Goal: Book appointment/travel/reservation

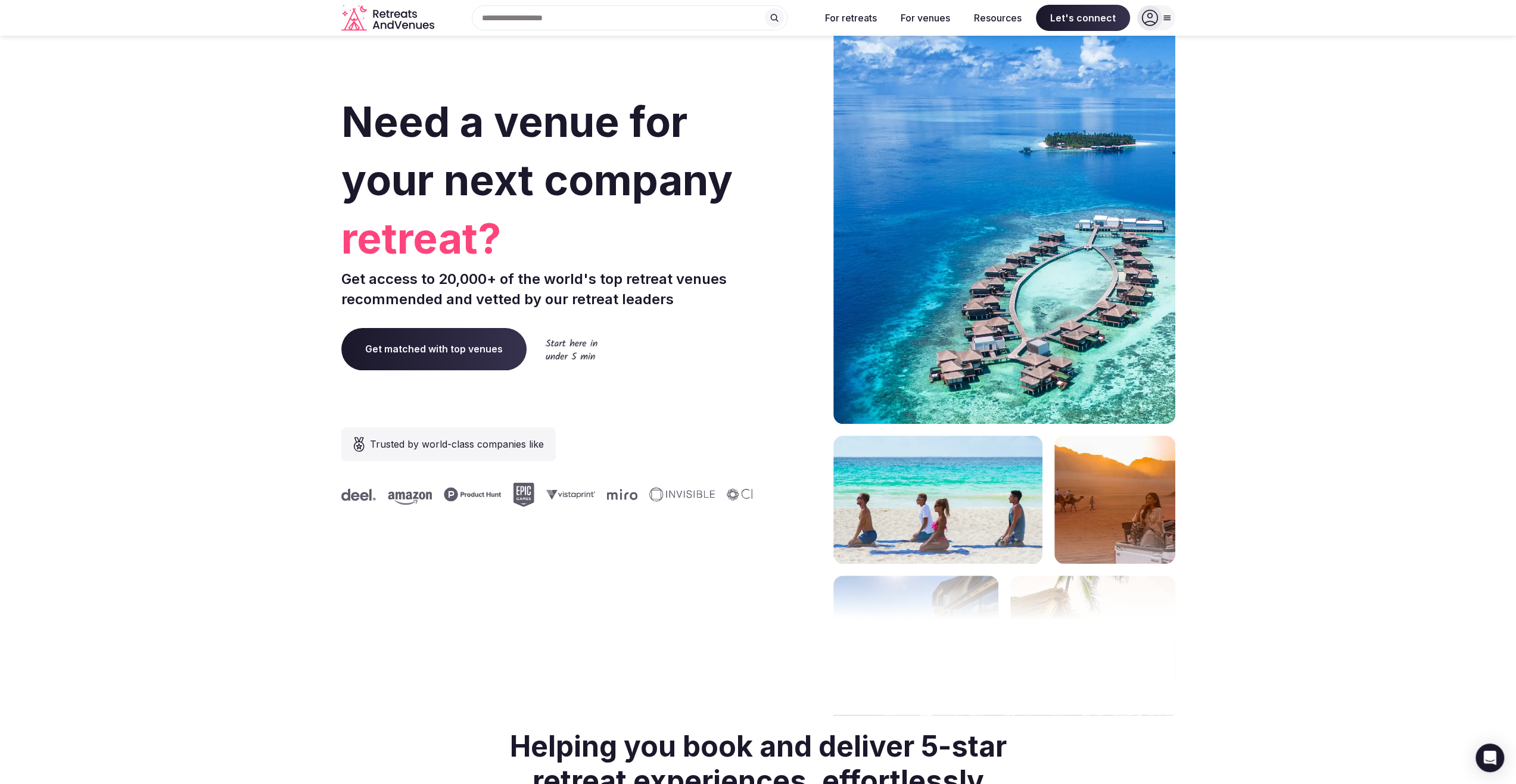
click at [596, 22] on div "Search Popular Destinations [GEOGRAPHIC_DATA], [GEOGRAPHIC_DATA] [GEOGRAPHIC_DA…" at bounding box center [624, 18] width 372 height 25
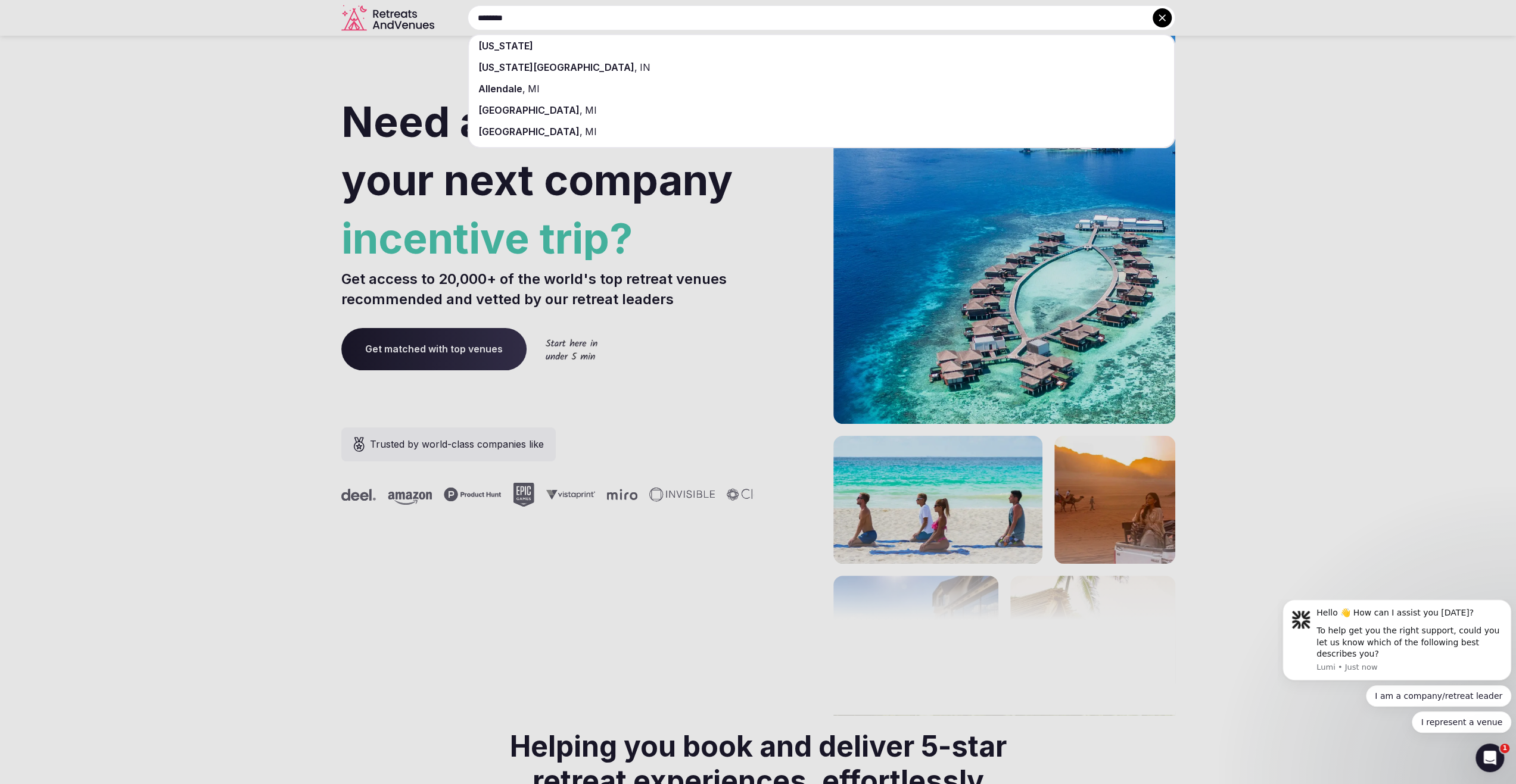
type input "********"
click at [492, 46] on span "[US_STATE]" at bounding box center [506, 45] width 55 height 12
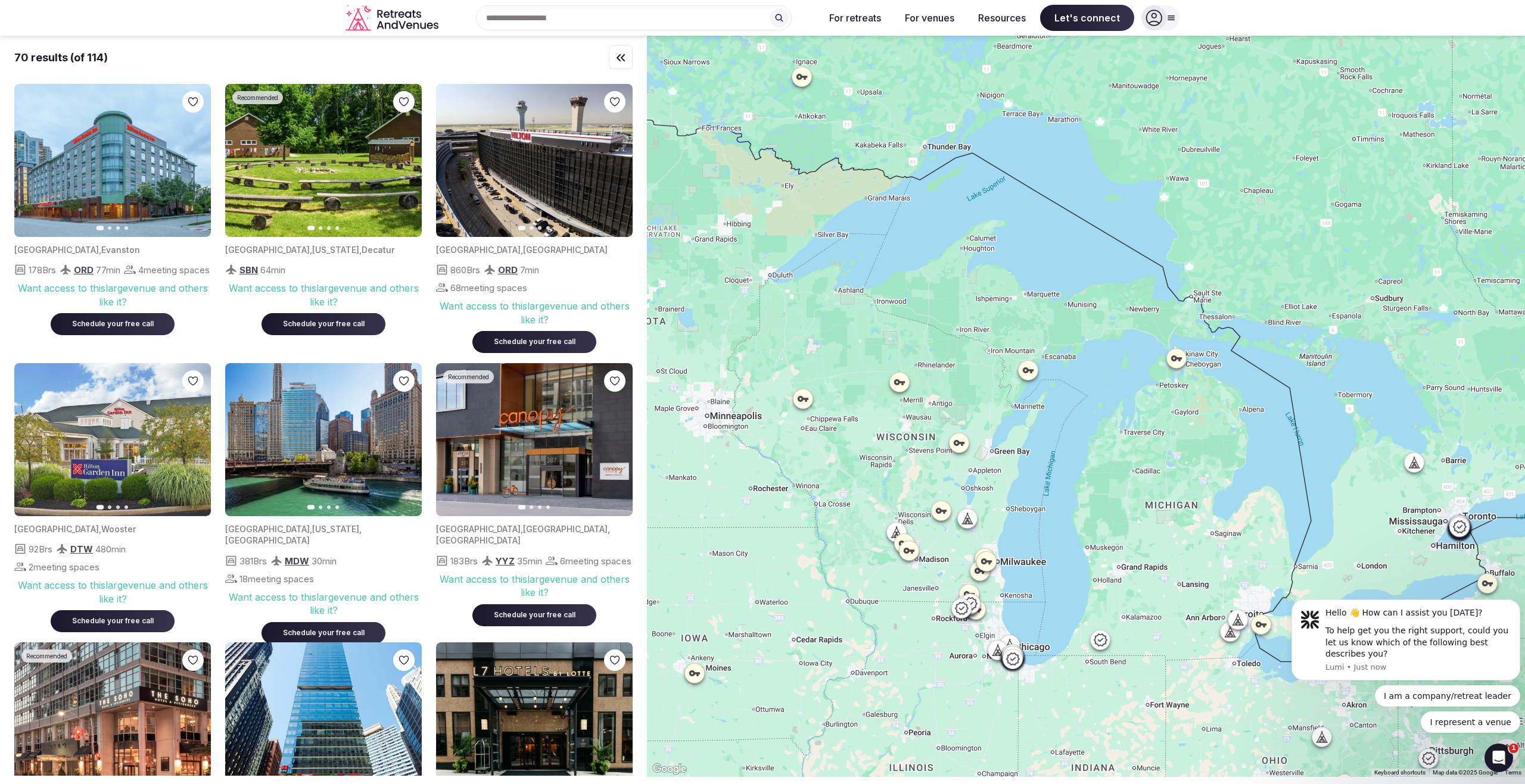
click at [1108, 643] on icon at bounding box center [1100, 640] width 15 height 15
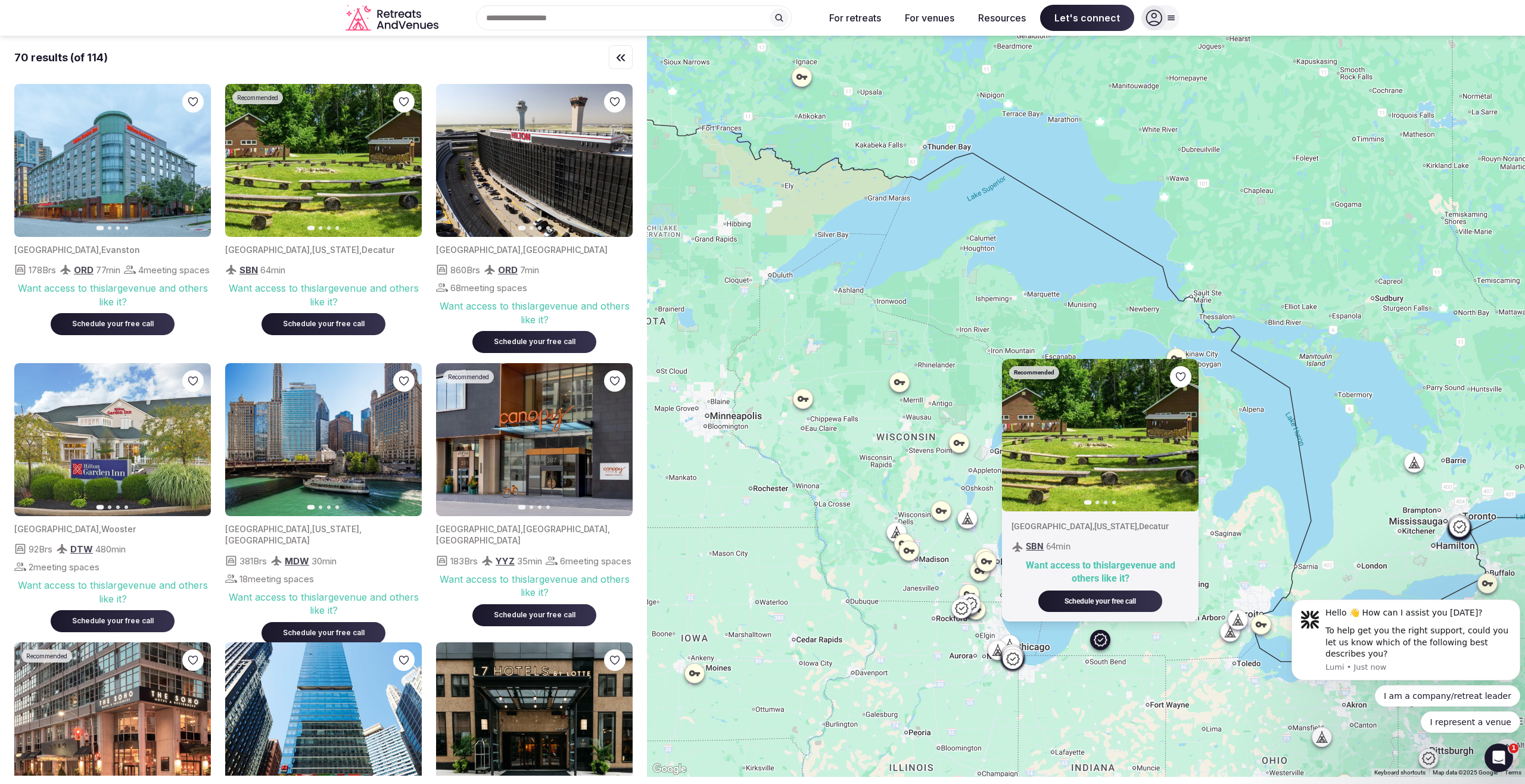
click at [311, 174] on img at bounding box center [323, 160] width 196 height 153
click at [405, 158] on icon "button" at bounding box center [406, 160] width 5 height 8
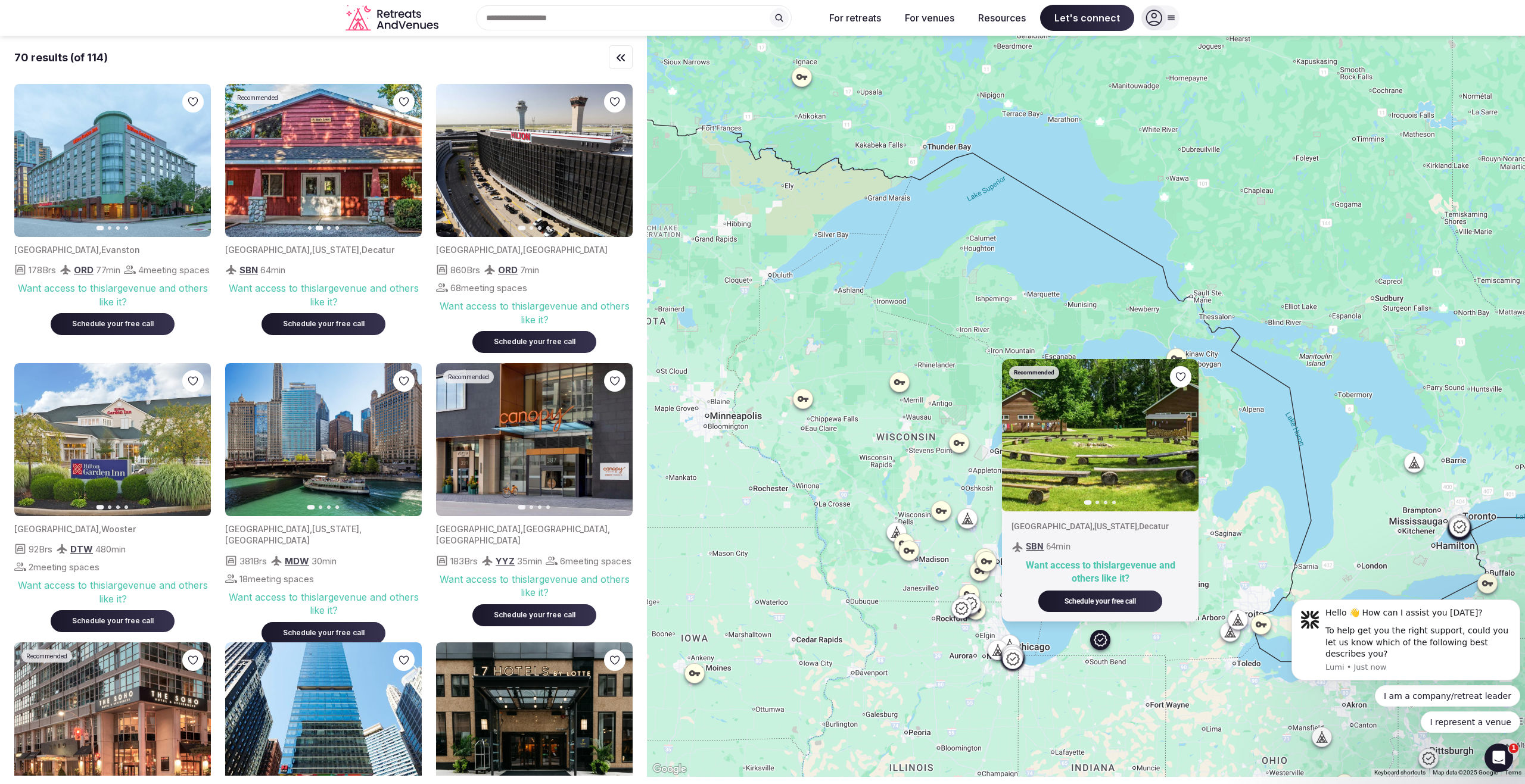
click at [405, 158] on icon "button" at bounding box center [406, 160] width 5 height 8
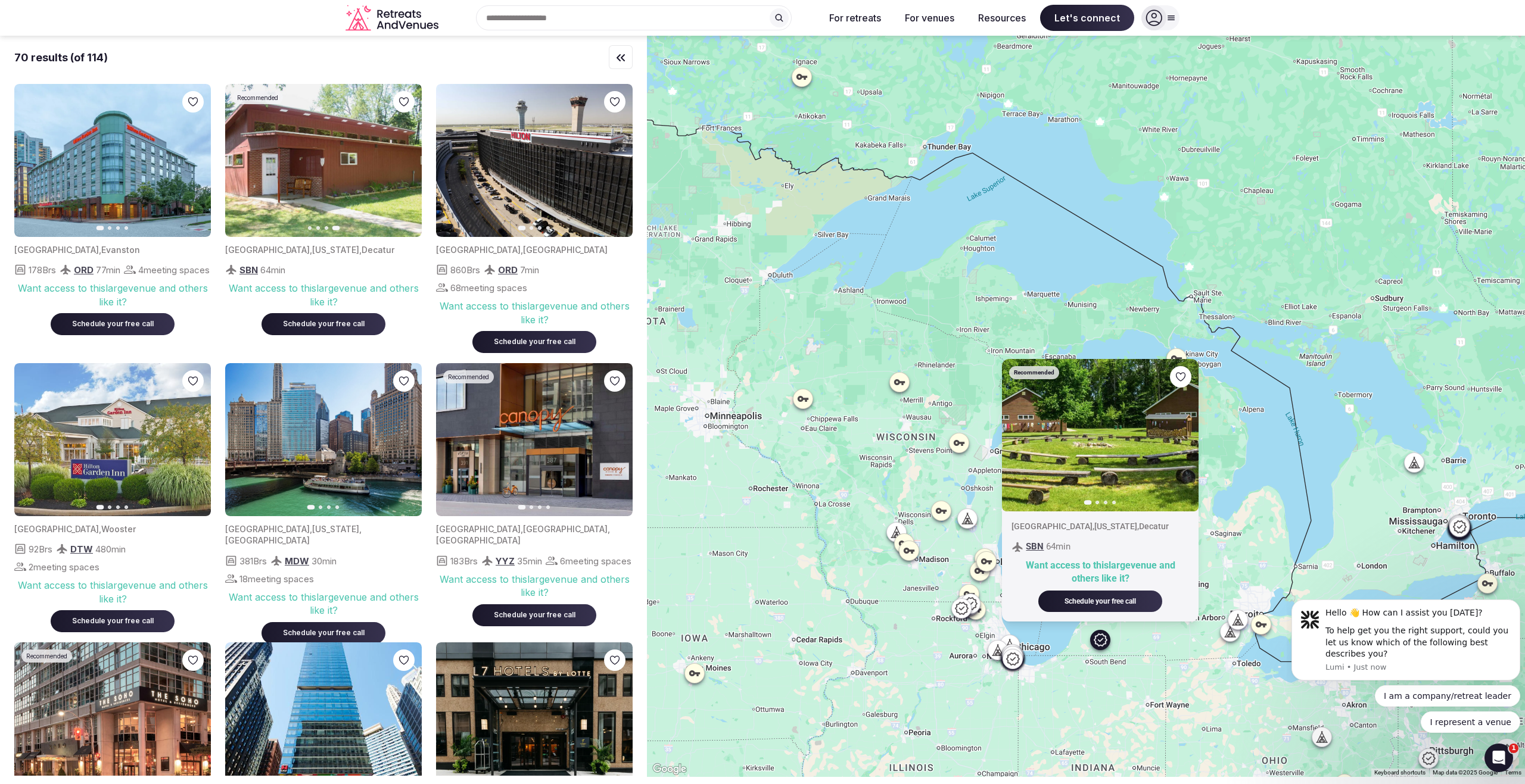
click at [1235, 637] on icon at bounding box center [1230, 637] width 11 height 0
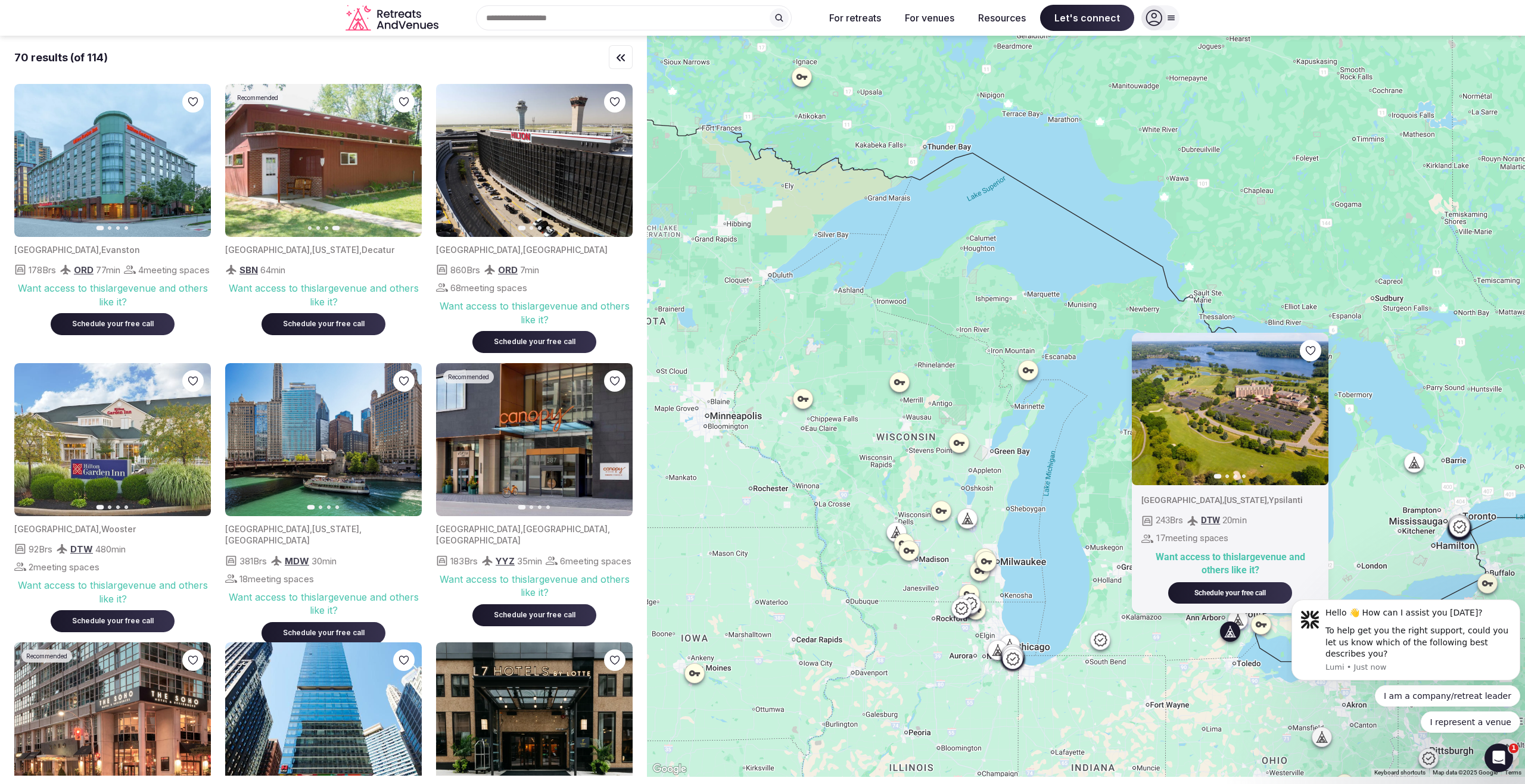
click at [1243, 622] on icon at bounding box center [1240, 619] width 5 height 11
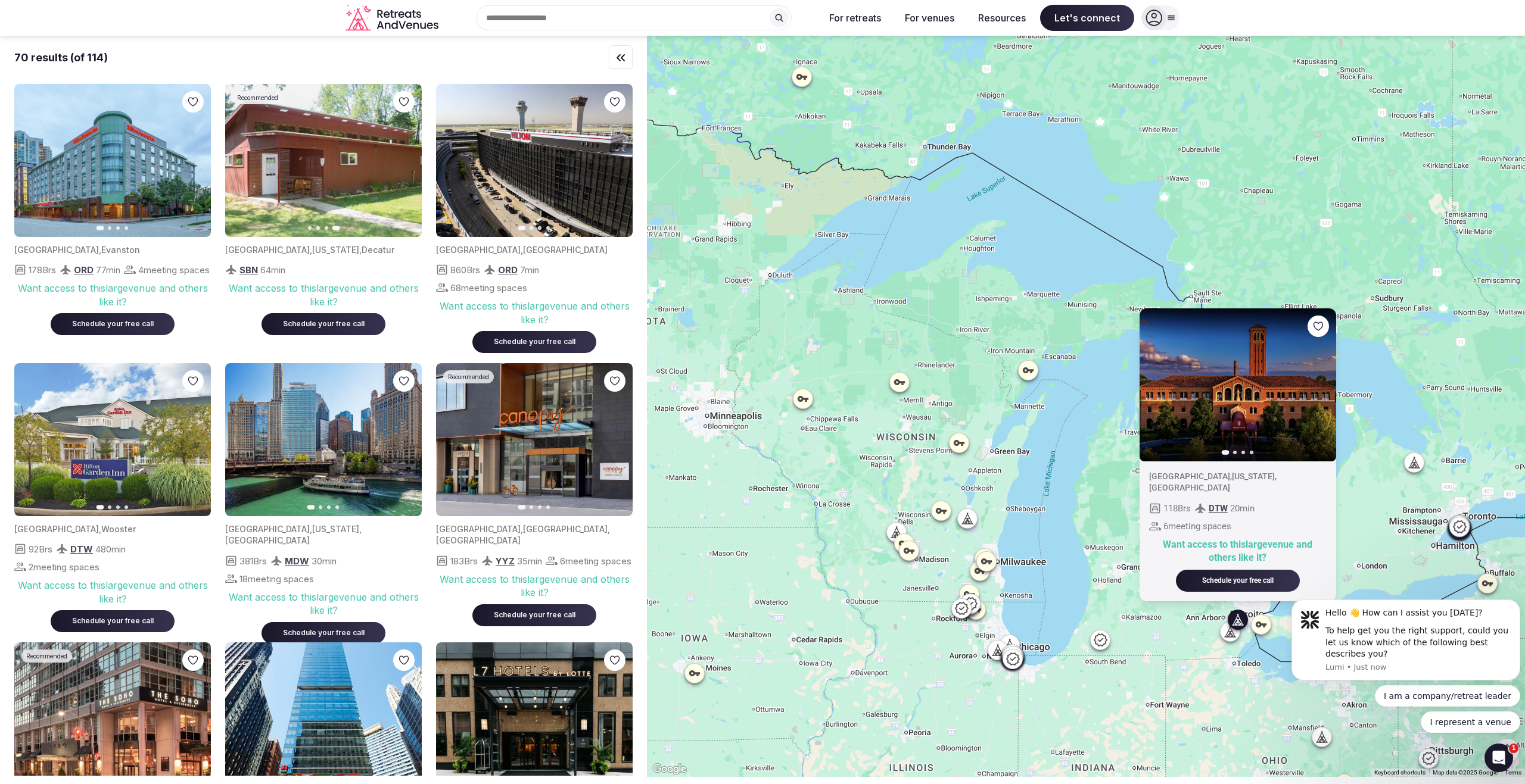
click at [1019, 658] on icon at bounding box center [1013, 659] width 13 height 13
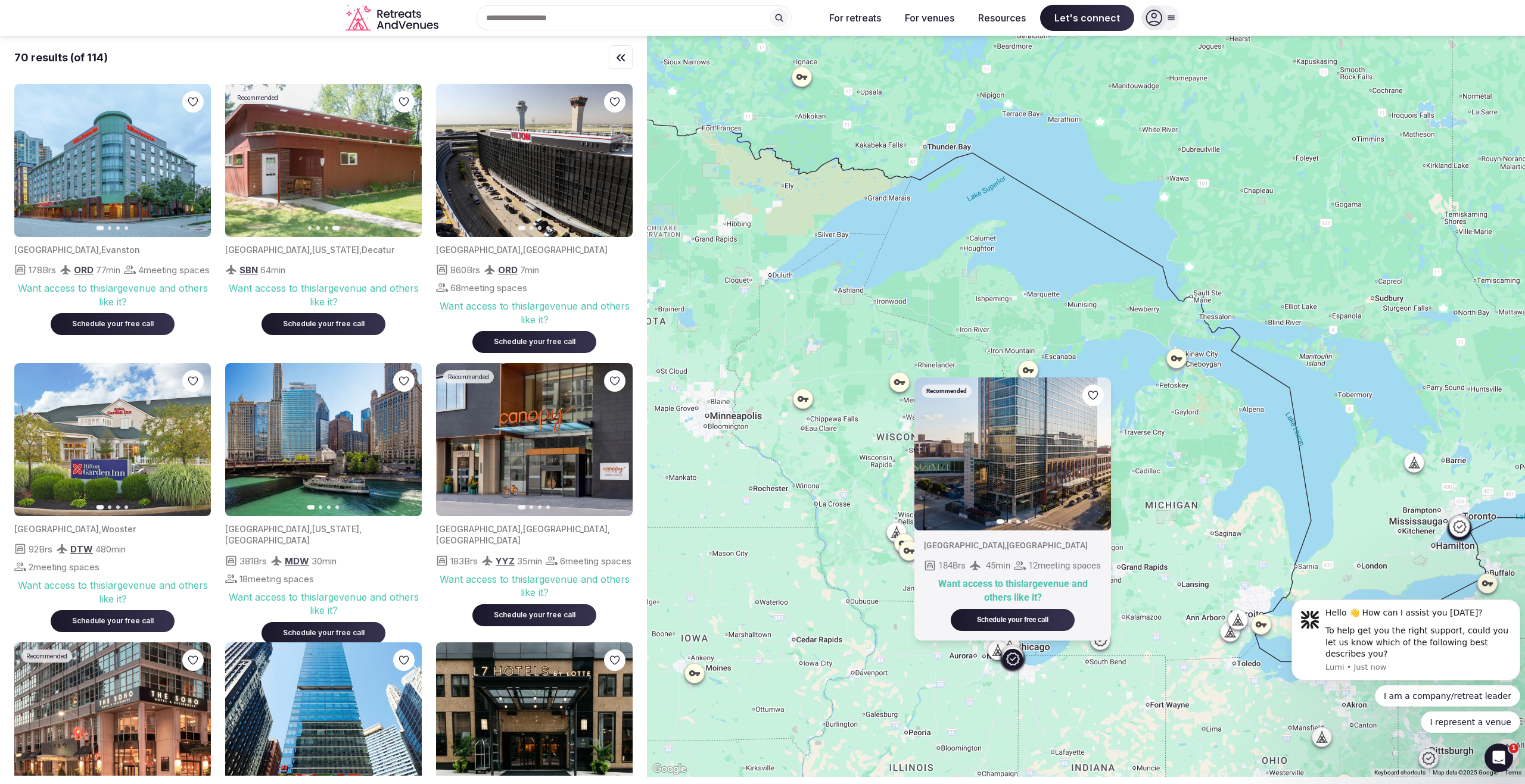
drag, startPoint x: 1189, startPoint y: 610, endPoint x: 1183, endPoint y: 612, distance: 6.3
click at [1183, 612] on div "Recommended Previous slide Next slide [GEOGRAPHIC_DATA] , [GEOGRAPHIC_DATA] 184…" at bounding box center [1086, 407] width 878 height 742
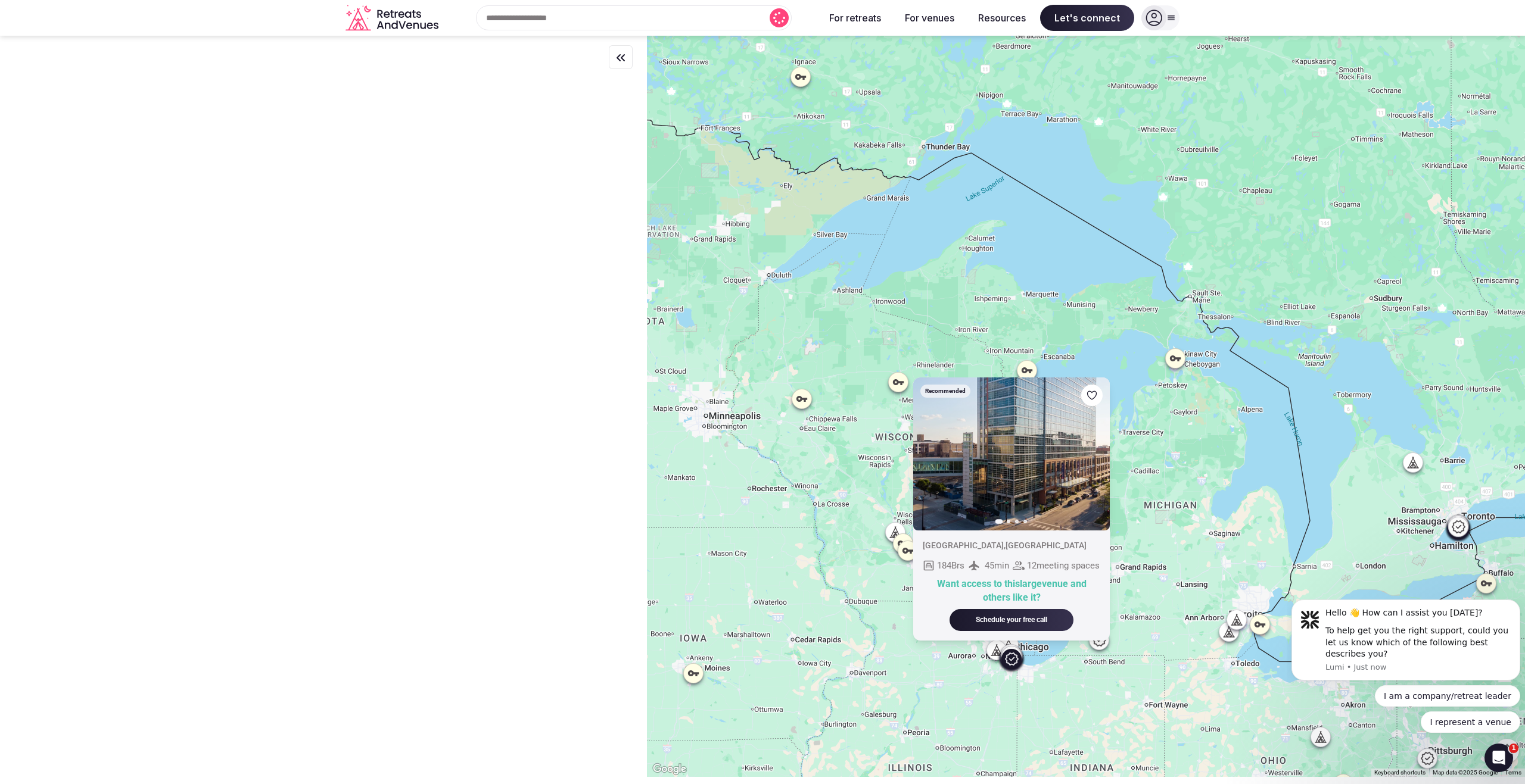
click at [1181, 359] on icon at bounding box center [1175, 358] width 11 height 6
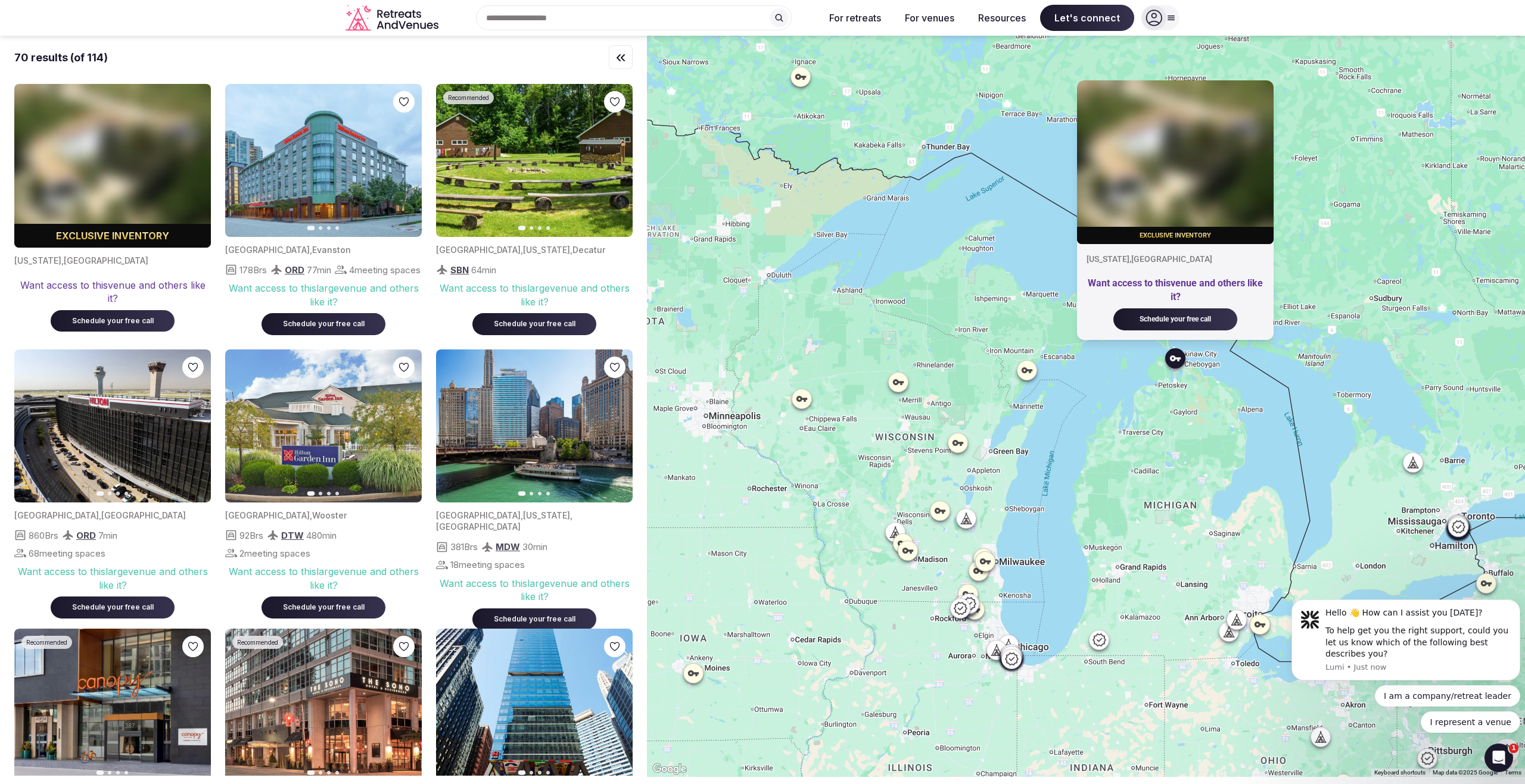
click at [1099, 643] on icon at bounding box center [1099, 640] width 15 height 15
